Goal: Information Seeking & Learning: Learn about a topic

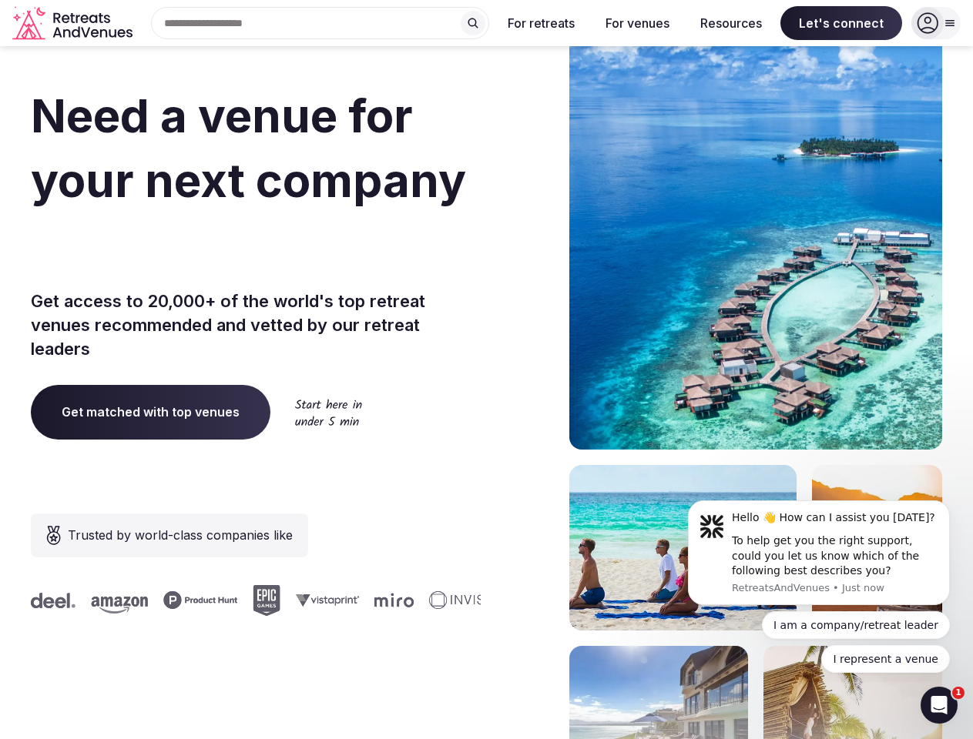
click at [486, 370] on div "Need a venue for your next company offsite? Get access to 20,000+ of the world'…" at bounding box center [486, 461] width 911 height 928
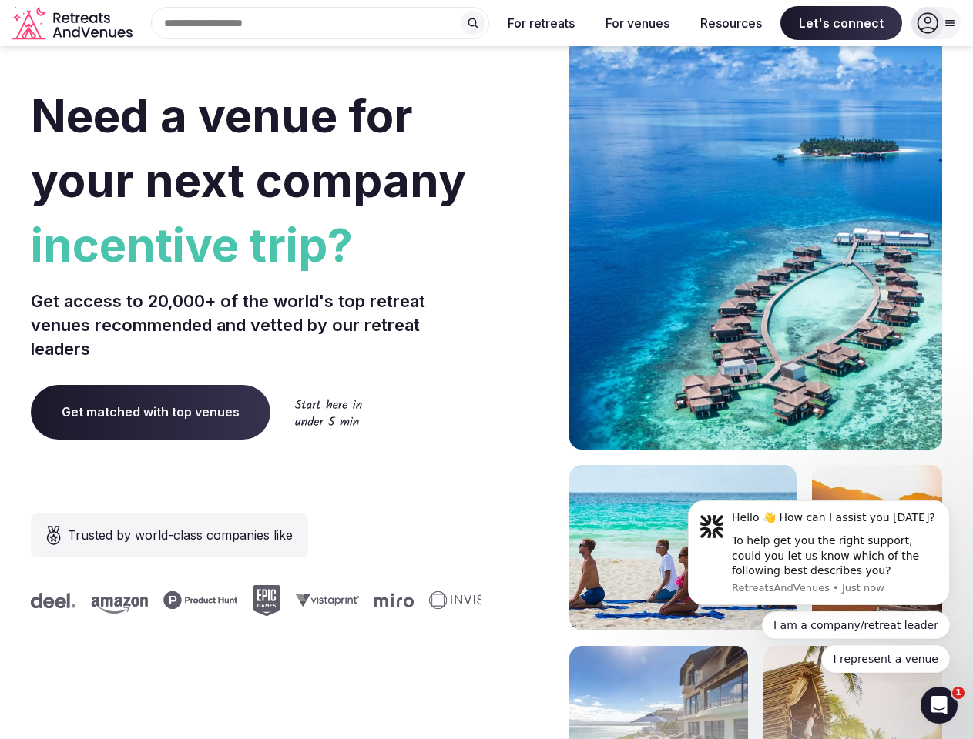
click at [320, 23] on div "Search Popular Destinations [GEOGRAPHIC_DATA], [GEOGRAPHIC_DATA] [GEOGRAPHIC_DA…" at bounding box center [314, 23] width 350 height 32
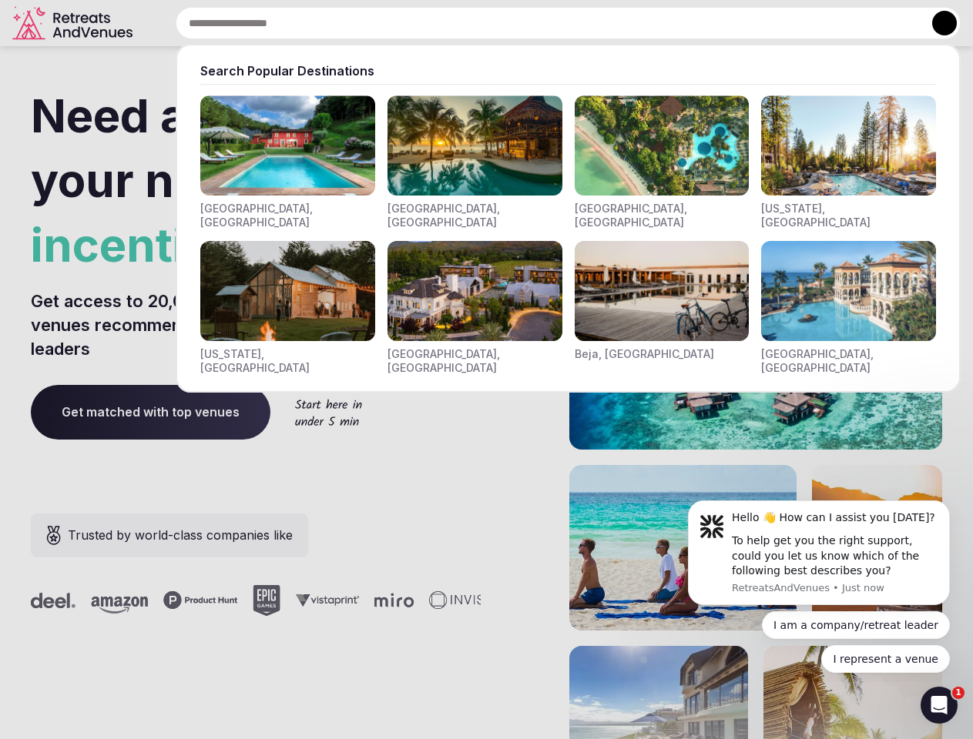
click at [473, 23] on input "text" at bounding box center [568, 23] width 785 height 32
click at [541, 23] on input "text" at bounding box center [568, 23] width 785 height 32
click at [637, 23] on input "text" at bounding box center [568, 23] width 785 height 32
click at [731, 23] on input "text" at bounding box center [568, 23] width 785 height 32
click at [841, 23] on input "text" at bounding box center [568, 23] width 785 height 32
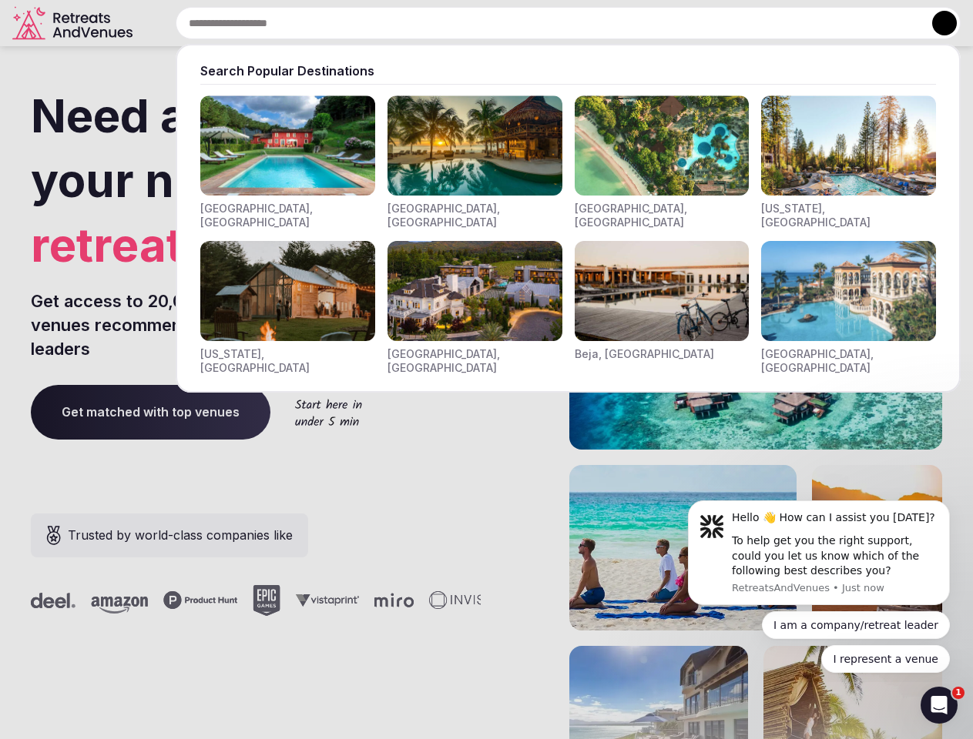
click at [936, 23] on button at bounding box center [944, 23] width 25 height 25
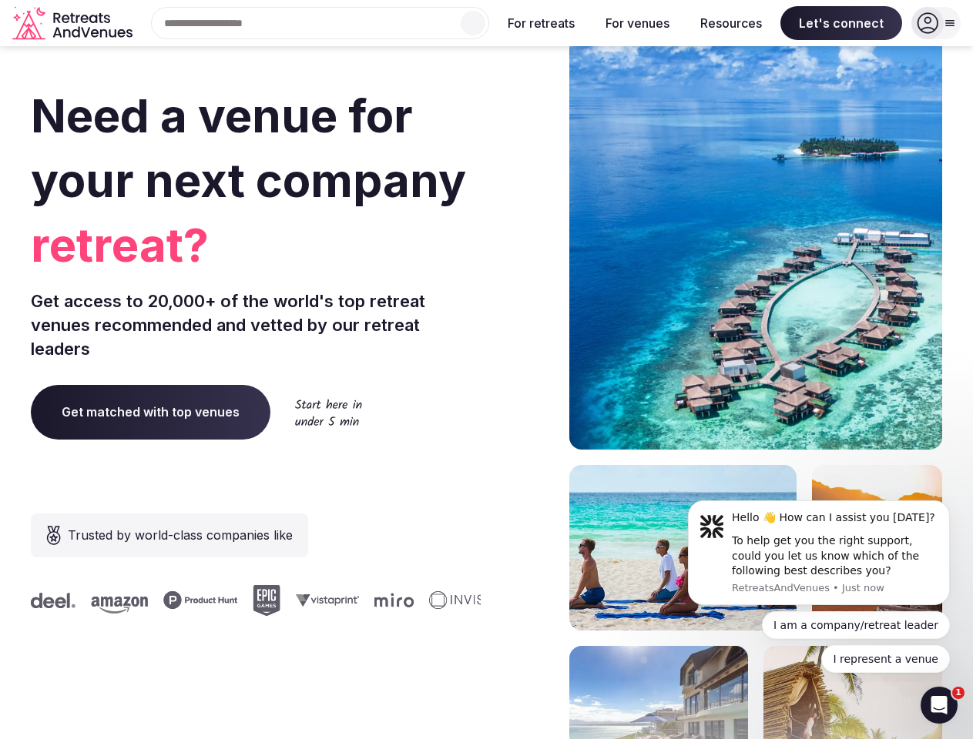
click at [819, 553] on div "To help get you the right support, could you let us know which of the following…" at bounding box center [835, 556] width 206 height 45
